Goal: Transaction & Acquisition: Purchase product/service

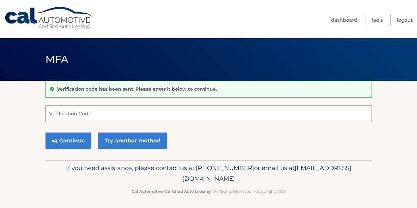
click at [95, 113] on input "Verification Code" at bounding box center [209, 114] width 327 height 17
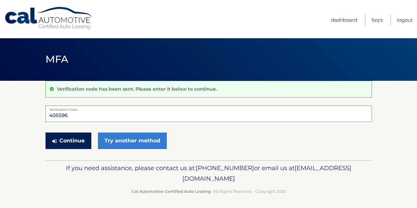
type input "405596"
click at [69, 137] on button "Continue" at bounding box center [69, 141] width 46 height 17
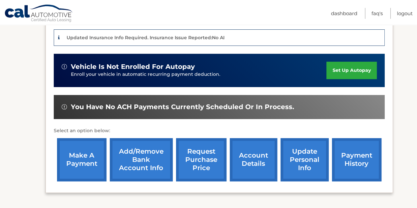
scroll to position [162, 0]
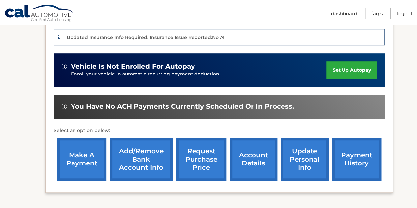
click at [351, 161] on link "payment history" at bounding box center [357, 159] width 50 height 43
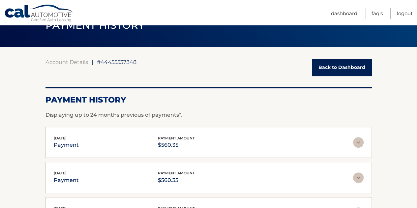
scroll to position [34, 0]
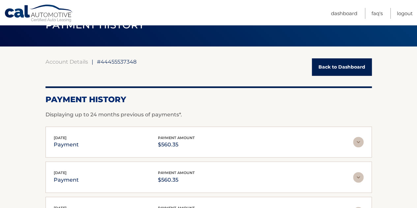
click at [359, 144] on img at bounding box center [358, 142] width 11 height 11
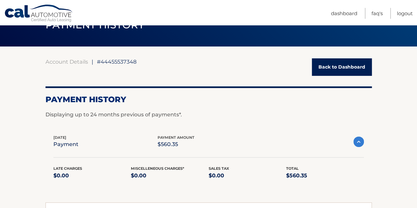
click at [359, 144] on img at bounding box center [359, 142] width 11 height 11
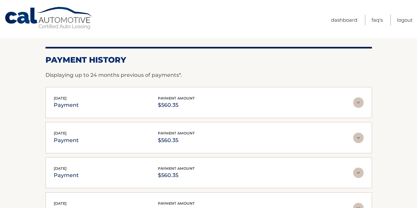
scroll to position [0, 0]
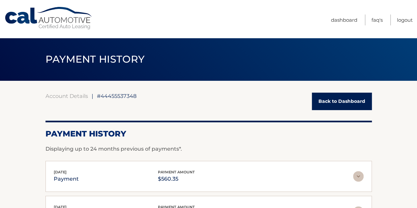
click at [347, 100] on link "Back to Dashboard" at bounding box center [342, 101] width 60 height 17
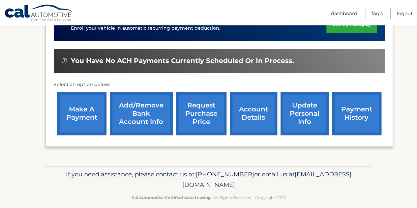
scroll to position [207, 0]
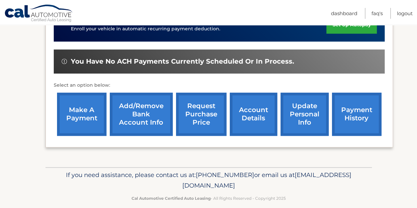
click at [74, 118] on link "make a payment" at bounding box center [82, 114] width 50 height 43
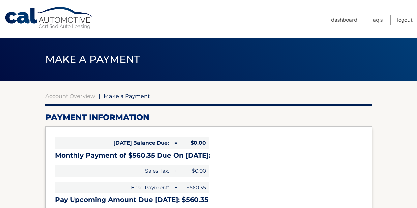
select select "MWJiMmFkY2YtOWQ0Ny00YjAzLTg0ZGQtYjk0OTEwYjE0ZjQx"
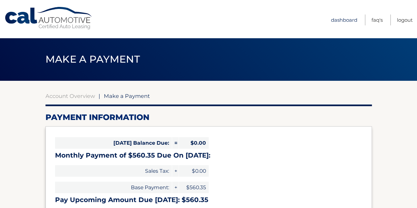
click at [334, 19] on link "Dashboard" at bounding box center [344, 20] width 26 height 11
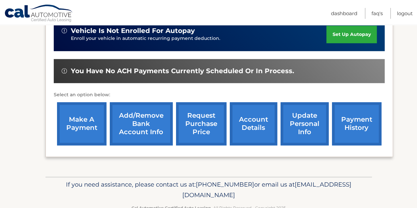
scroll to position [215, 0]
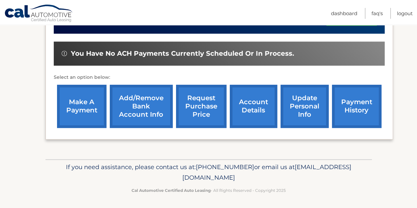
click at [82, 116] on link "make a payment" at bounding box center [82, 106] width 50 height 43
click at [84, 98] on link "make a payment" at bounding box center [82, 106] width 50 height 43
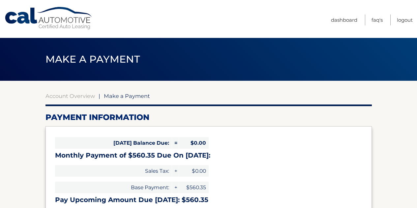
select select "MWJiMmFkY2YtOWQ0Ny00YjAzLTg0ZGQtYjk0OTEwYjE0ZjQx"
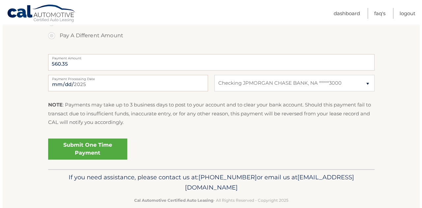
scroll to position [260, 0]
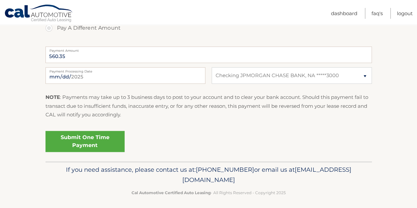
click at [96, 145] on link "Submit One Time Payment" at bounding box center [85, 141] width 79 height 21
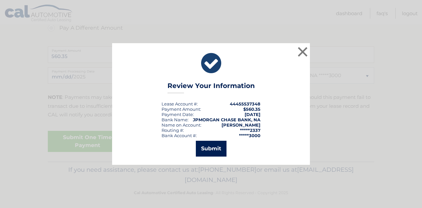
click at [214, 146] on button "Submit" at bounding box center [211, 149] width 31 height 16
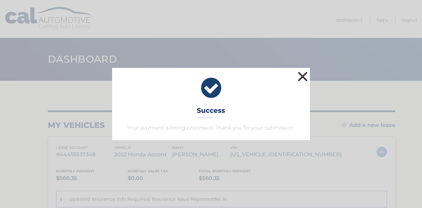
click at [304, 77] on button "×" at bounding box center [302, 76] width 13 height 13
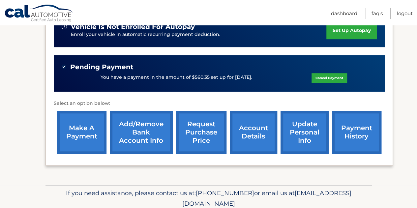
scroll to position [202, 0]
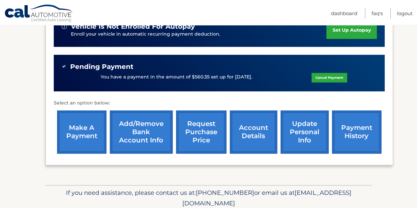
click at [351, 141] on link "payment history" at bounding box center [357, 132] width 50 height 43
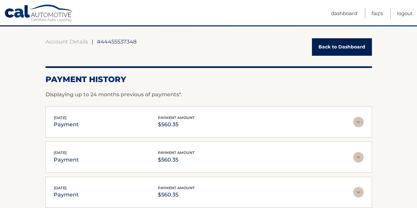
scroll to position [52, 0]
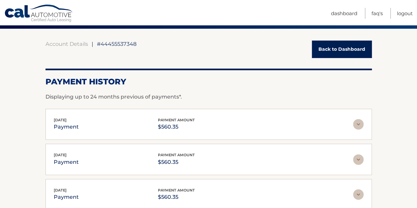
click at [351, 51] on link "Back to Dashboard" at bounding box center [342, 49] width 60 height 17
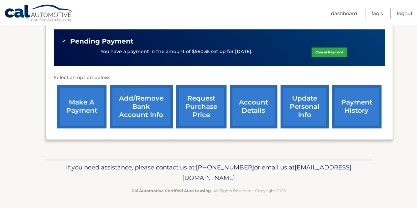
scroll to position [228, 0]
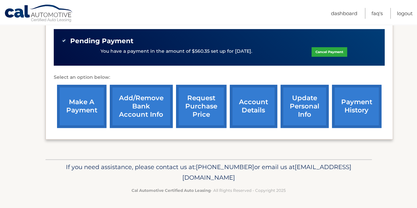
click at [250, 107] on link "account details" at bounding box center [254, 106] width 48 height 43
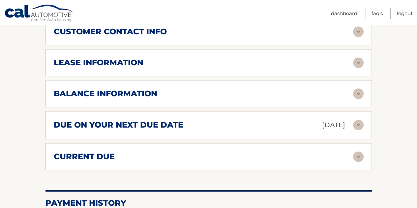
scroll to position [382, 0]
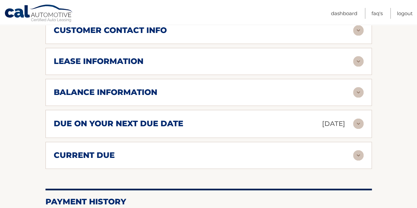
click at [180, 119] on h2 "due on your next due date" at bounding box center [119, 124] width 130 height 10
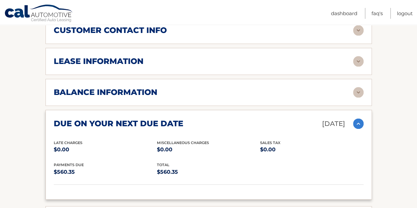
click at [180, 119] on h2 "due on your next due date" at bounding box center [119, 124] width 130 height 10
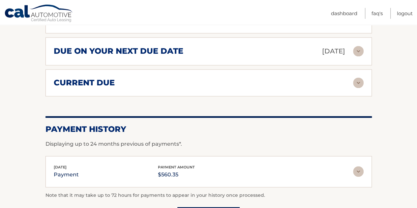
scroll to position [456, 0]
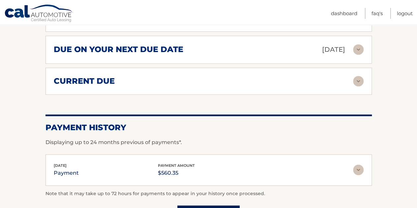
click at [149, 76] on div "current due" at bounding box center [204, 81] width 300 height 10
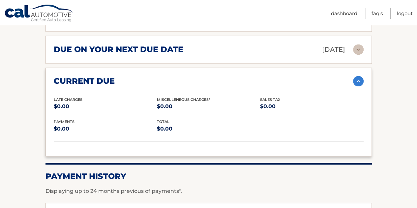
click at [149, 76] on div "current due" at bounding box center [204, 81] width 300 height 10
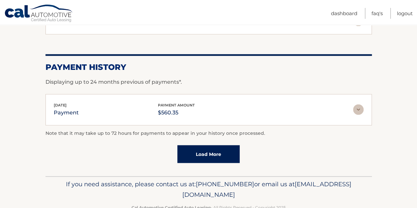
scroll to position [516, 0]
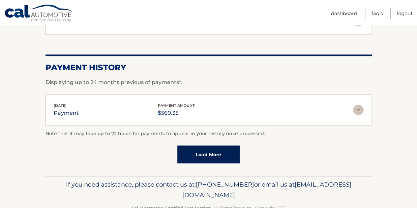
click at [207, 146] on link "Load More" at bounding box center [209, 155] width 62 height 18
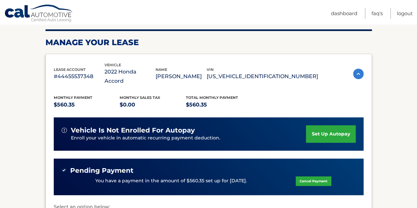
scroll to position [0, 0]
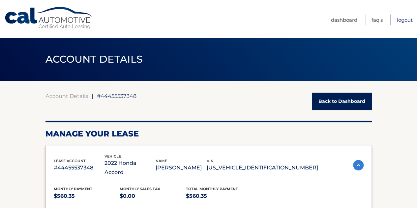
click at [406, 19] on link "Logout" at bounding box center [405, 20] width 16 height 11
